Goal: Task Accomplishment & Management: Manage account settings

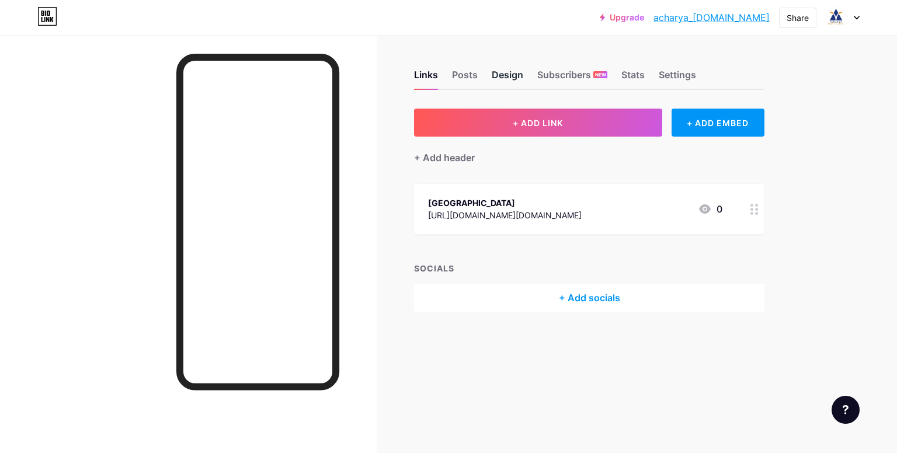
click at [492, 78] on div "Design" at bounding box center [508, 78] width 32 height 21
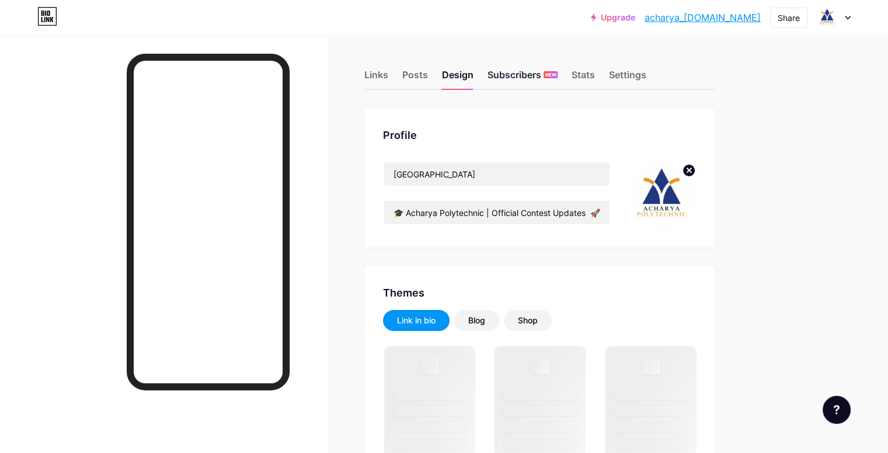
click at [557, 82] on div "Subscribers NEW" at bounding box center [523, 78] width 70 height 21
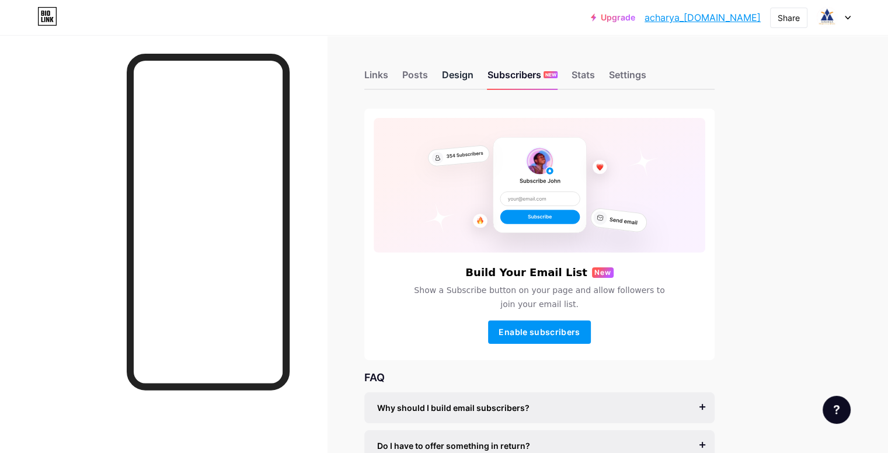
click at [474, 73] on div "Design" at bounding box center [458, 78] width 32 height 21
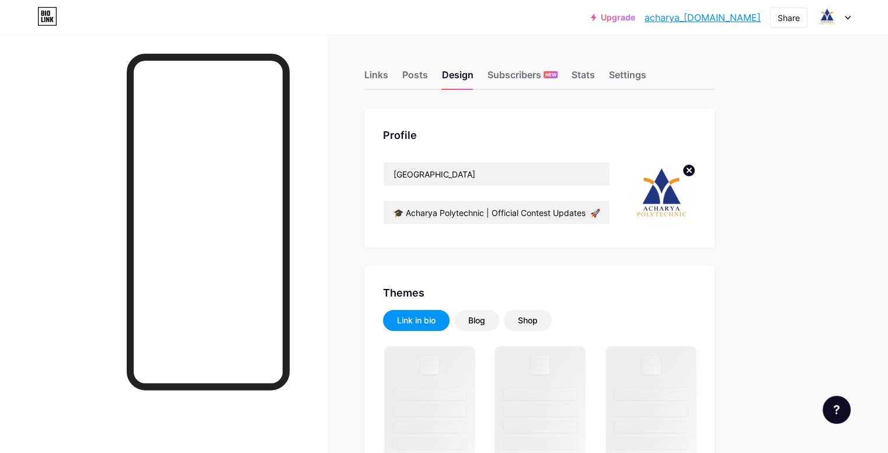
click at [696, 173] on circle at bounding box center [689, 170] width 13 height 13
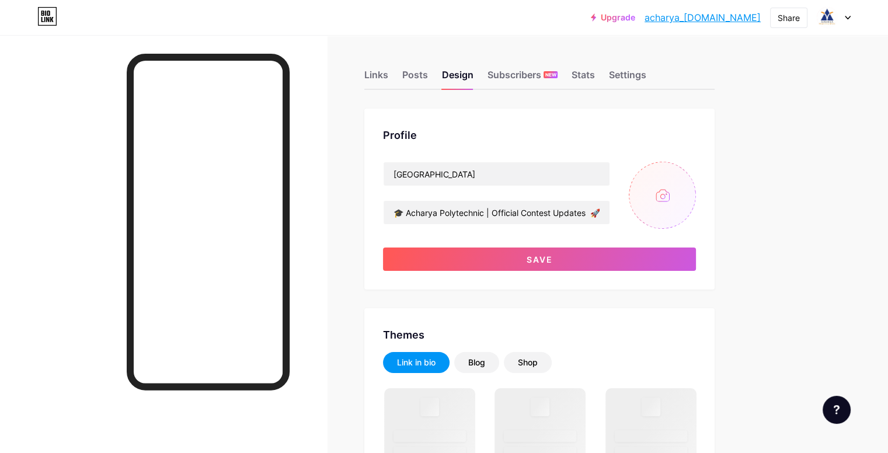
click at [696, 207] on input "file" at bounding box center [662, 195] width 67 height 67
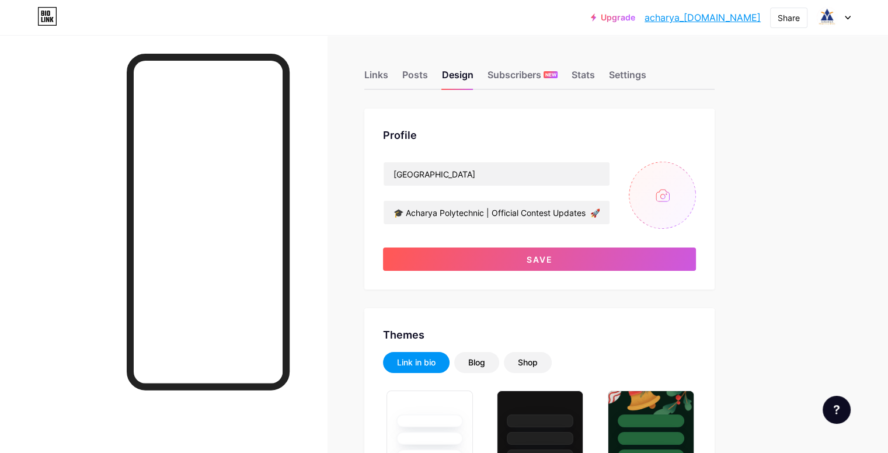
type input "C:\fakepath\Add a subheading.png"
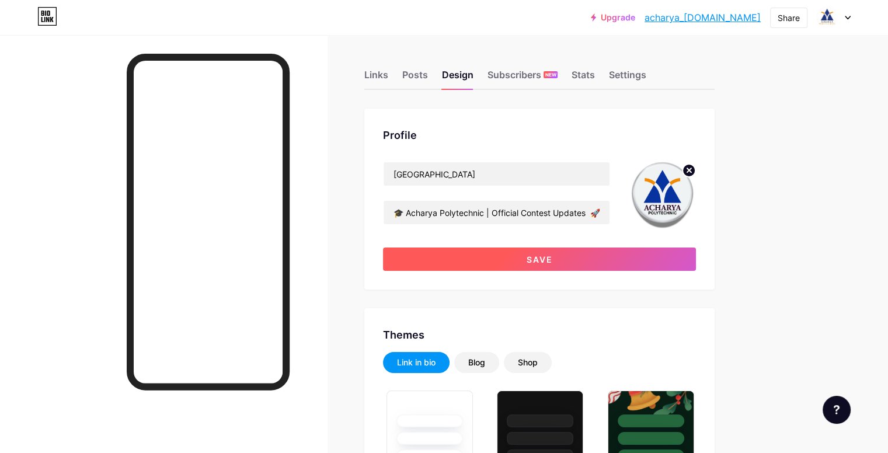
click at [480, 265] on button "Save" at bounding box center [539, 259] width 313 height 23
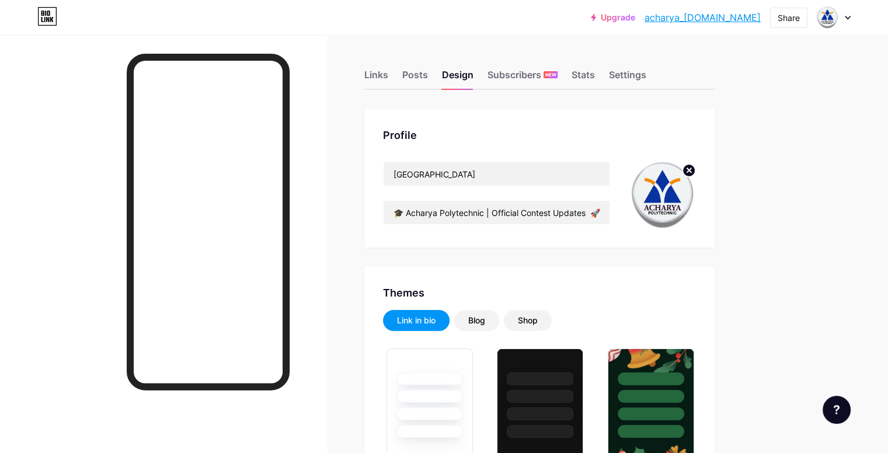
click at [696, 169] on circle at bounding box center [689, 170] width 13 height 13
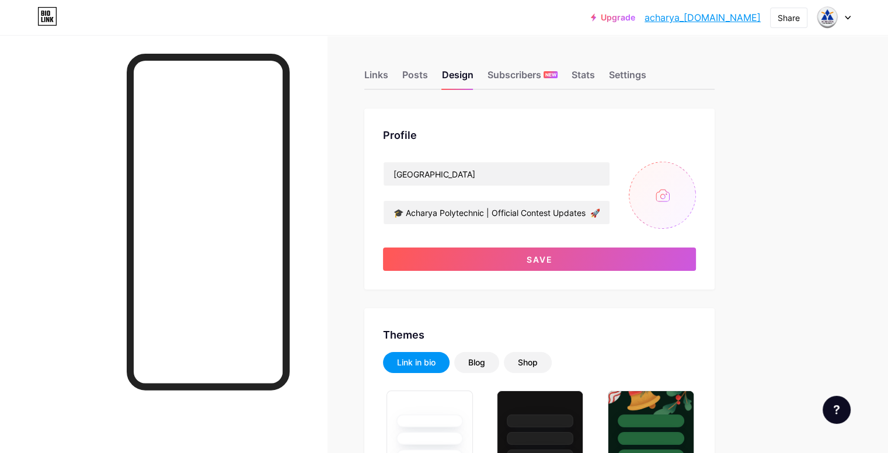
click at [696, 199] on input "file" at bounding box center [662, 195] width 67 height 67
type input "C:\fakepath\Add a subheading (2).png"
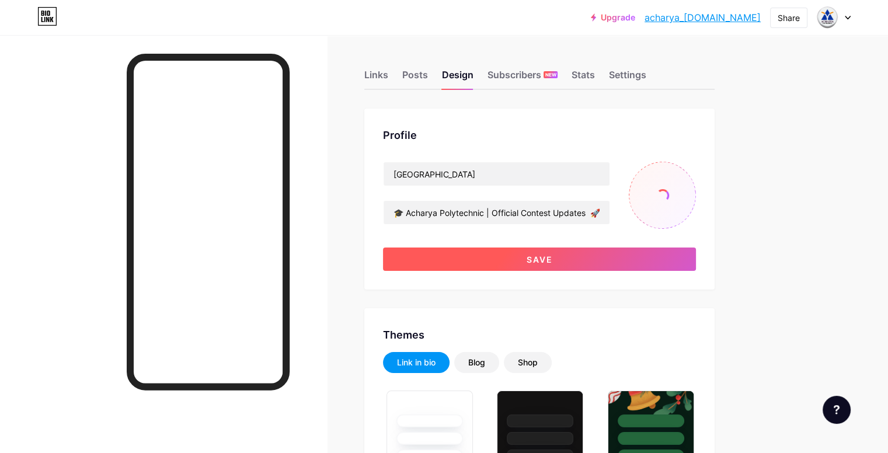
click at [608, 262] on button "Save" at bounding box center [539, 259] width 313 height 23
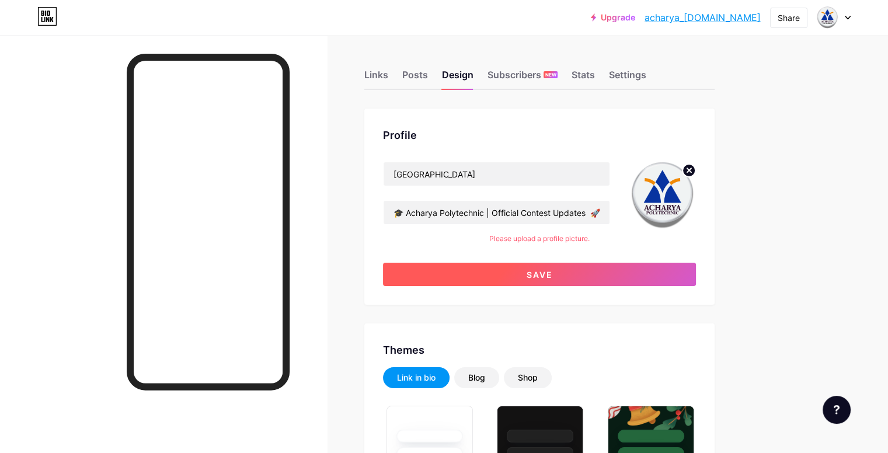
click at [553, 275] on span "Save" at bounding box center [540, 275] width 26 height 10
